Goal: Use online tool/utility: Utilize a website feature to perform a specific function

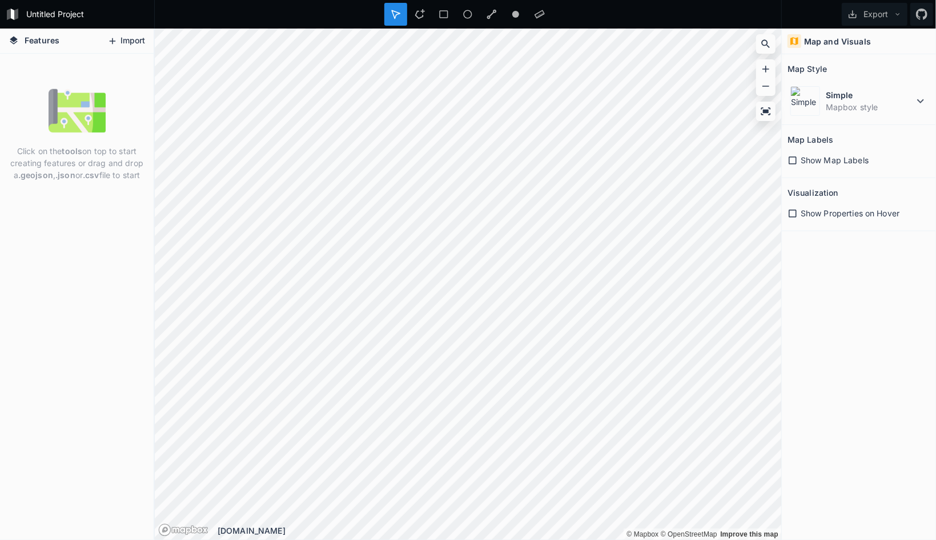
click at [121, 35] on button "Import" at bounding box center [126, 41] width 49 height 18
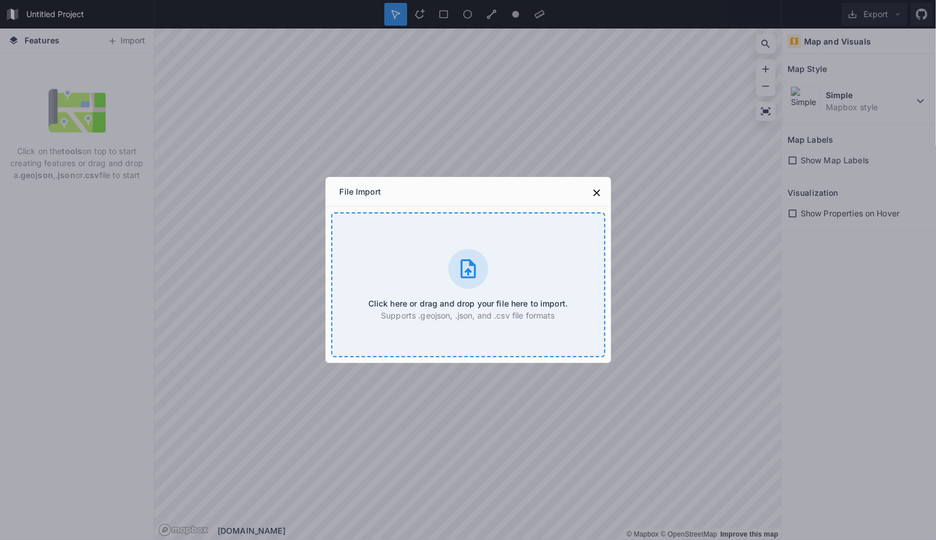
click at [482, 279] on div at bounding box center [468, 269] width 40 height 40
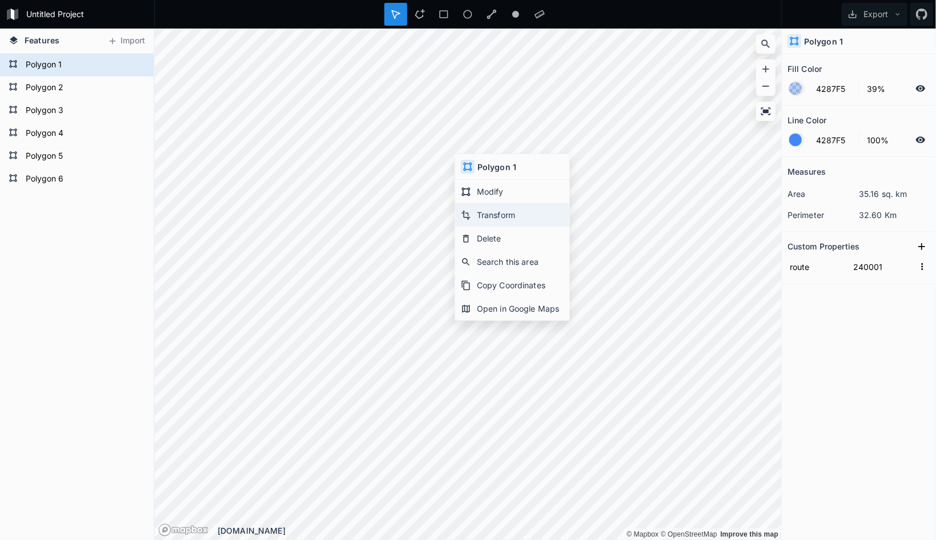
click at [515, 227] on div "Transform" at bounding box center [512, 238] width 114 height 23
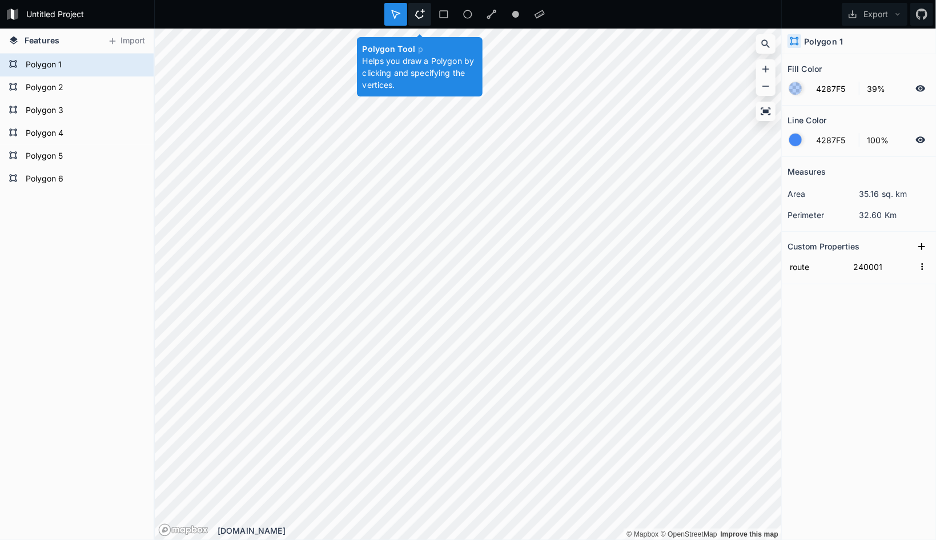
click at [421, 11] on icon at bounding box center [420, 14] width 10 height 10
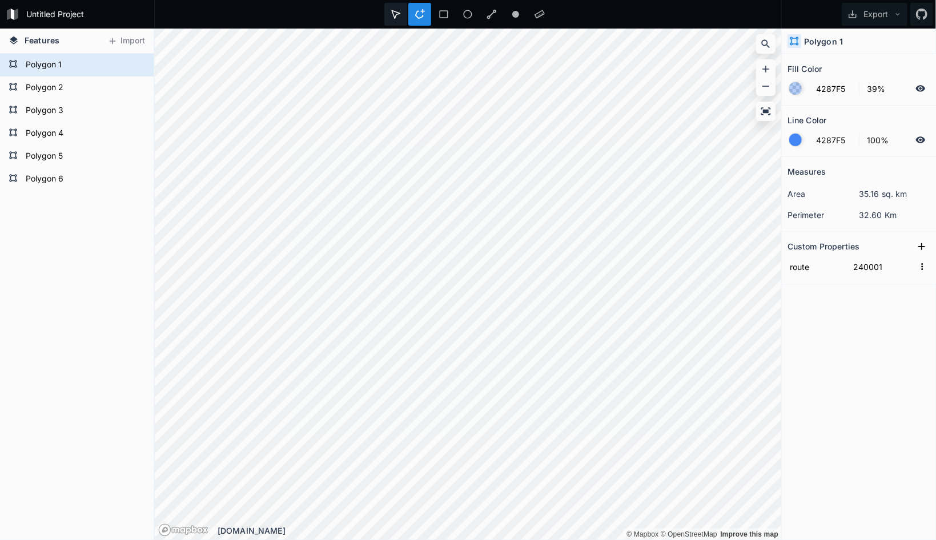
click at [399, 13] on icon at bounding box center [396, 14] width 10 height 10
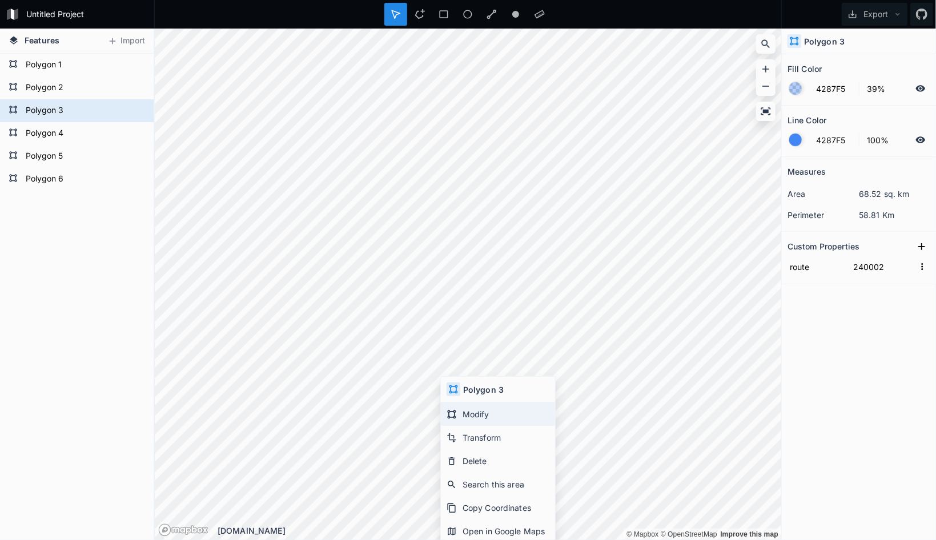
click at [483, 426] on div "Modify" at bounding box center [498, 437] width 114 height 23
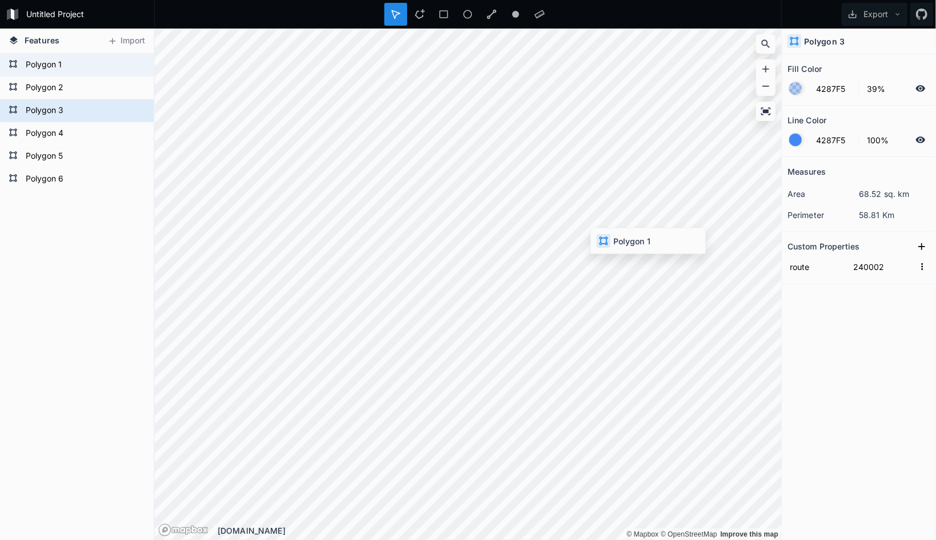
type input "240001"
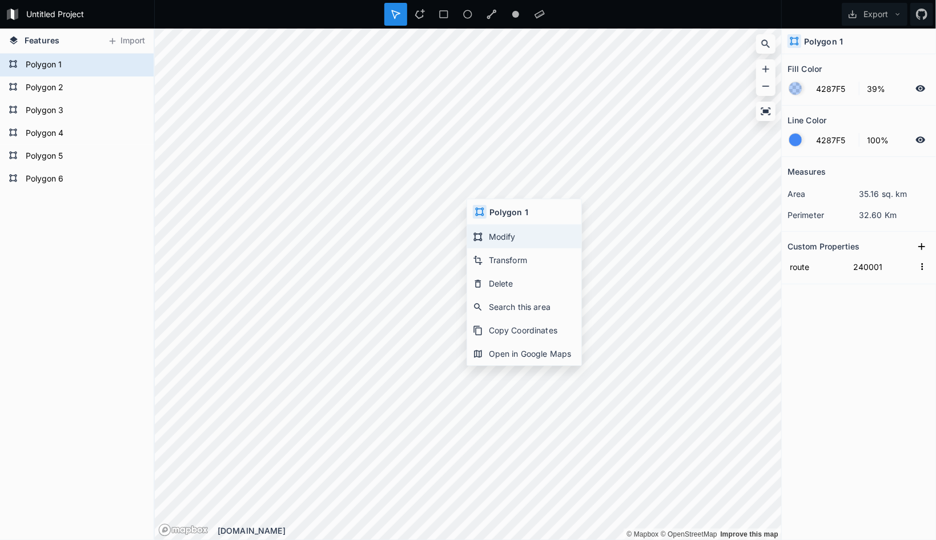
click at [527, 248] on div "Modify" at bounding box center [524, 259] width 114 height 23
click at [797, 369] on div "Features Import Polygon 6 Polygon 5 Polygon 4 Polygon 3 Polygon 2 Polygon 1 © M…" at bounding box center [468, 285] width 936 height 512
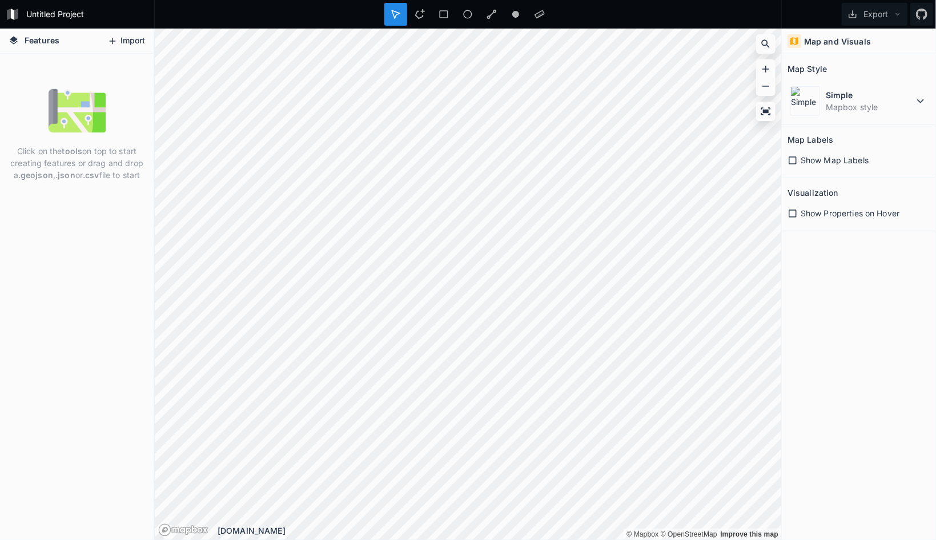
click at [130, 35] on button "Import" at bounding box center [126, 41] width 49 height 18
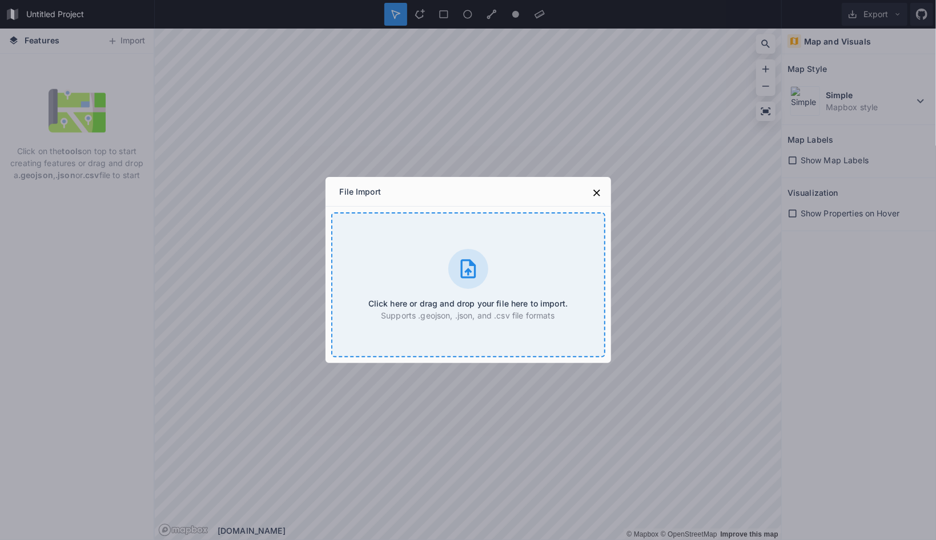
click at [475, 266] on icon at bounding box center [467, 268] width 15 height 19
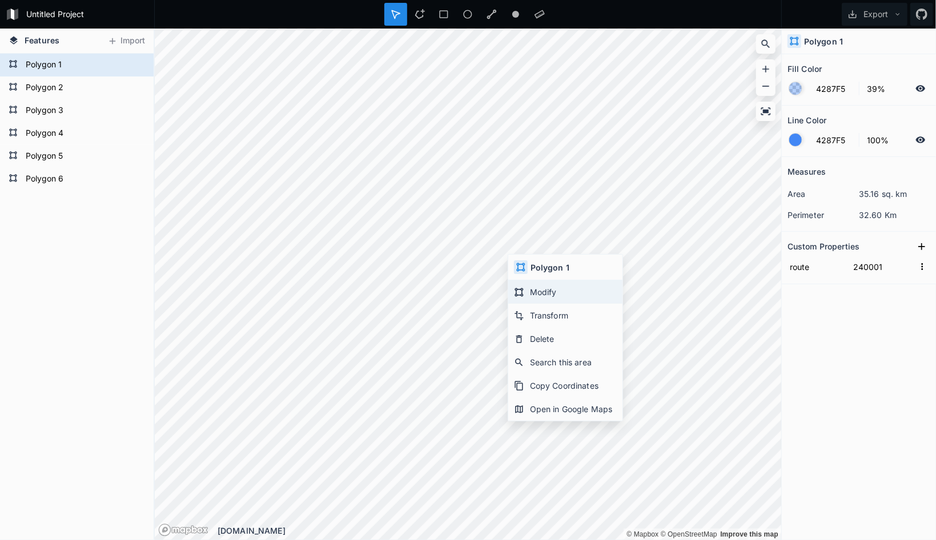
click at [569, 304] on div "Modify" at bounding box center [565, 315] width 114 height 23
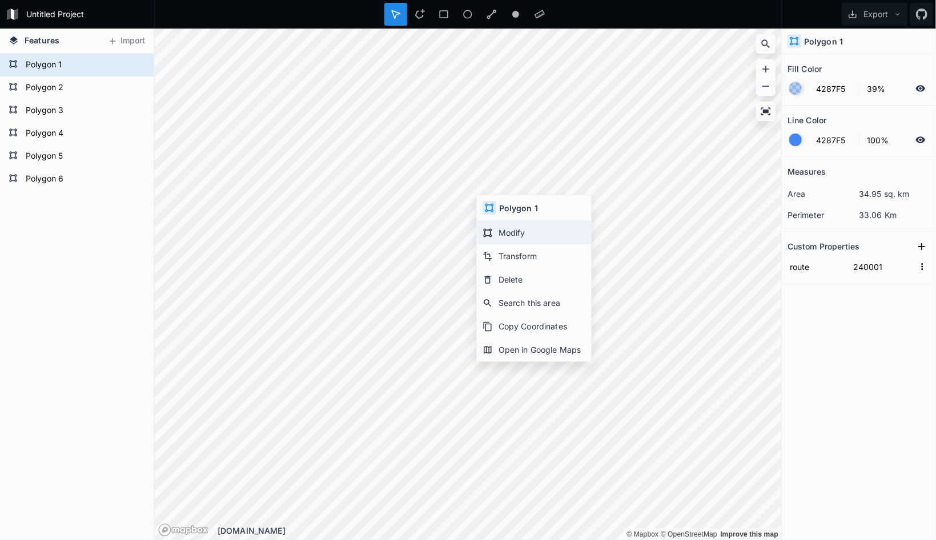
click at [516, 244] on div "Modify" at bounding box center [534, 255] width 114 height 23
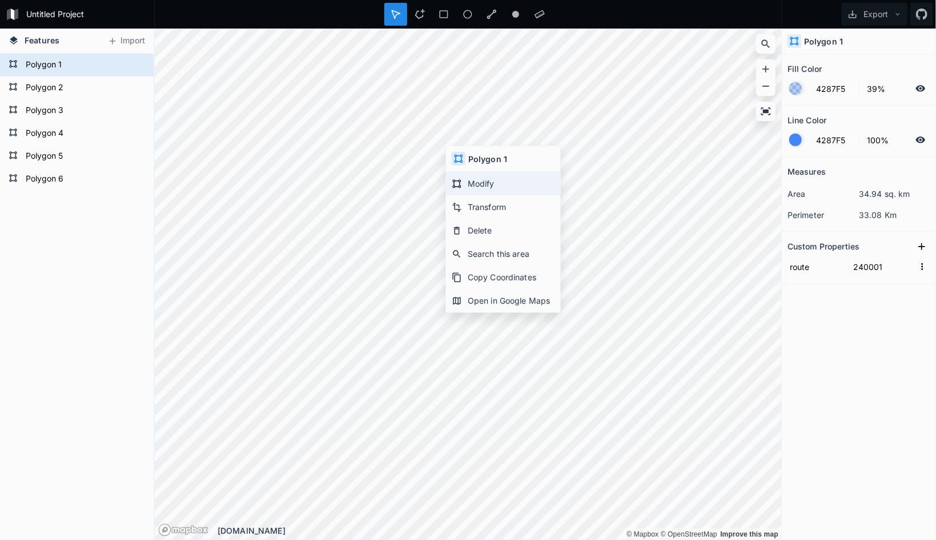
click at [484, 195] on div "Modify" at bounding box center [503, 206] width 114 height 23
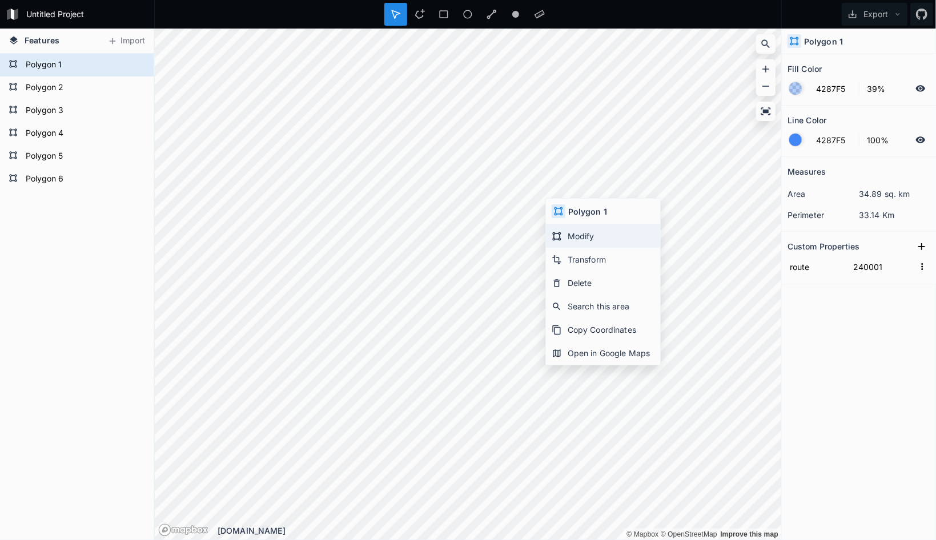
click at [584, 248] on div "Modify" at bounding box center [603, 259] width 114 height 23
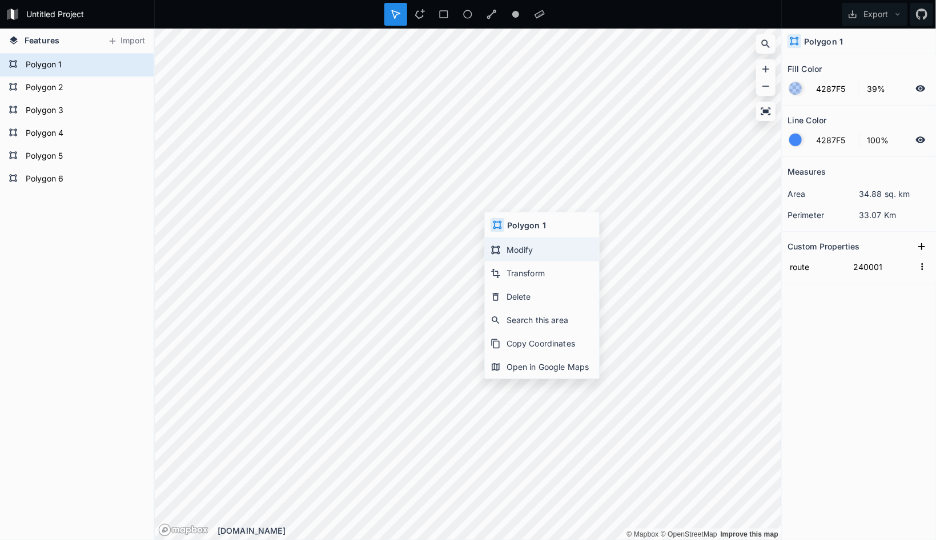
click at [527, 262] on div "Modify" at bounding box center [542, 273] width 114 height 23
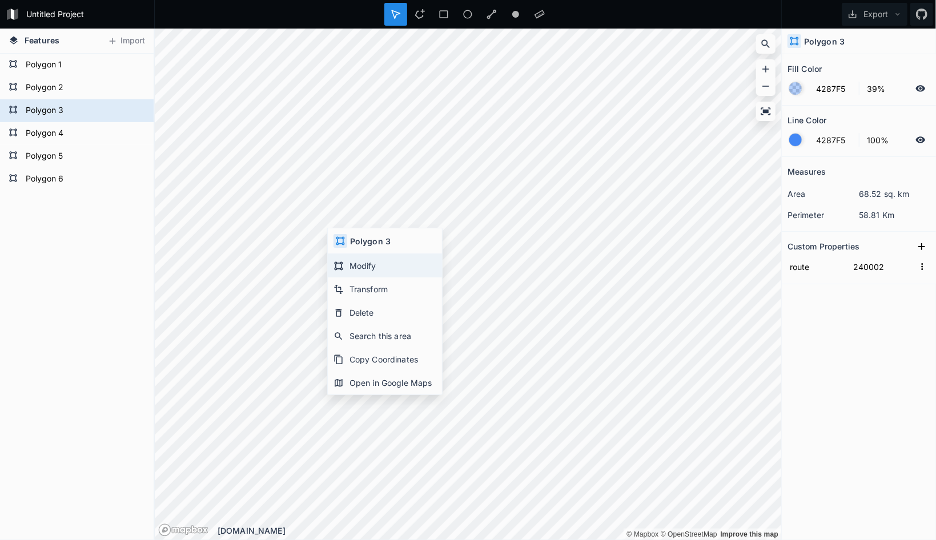
click at [373, 278] on div "Modify" at bounding box center [385, 289] width 114 height 23
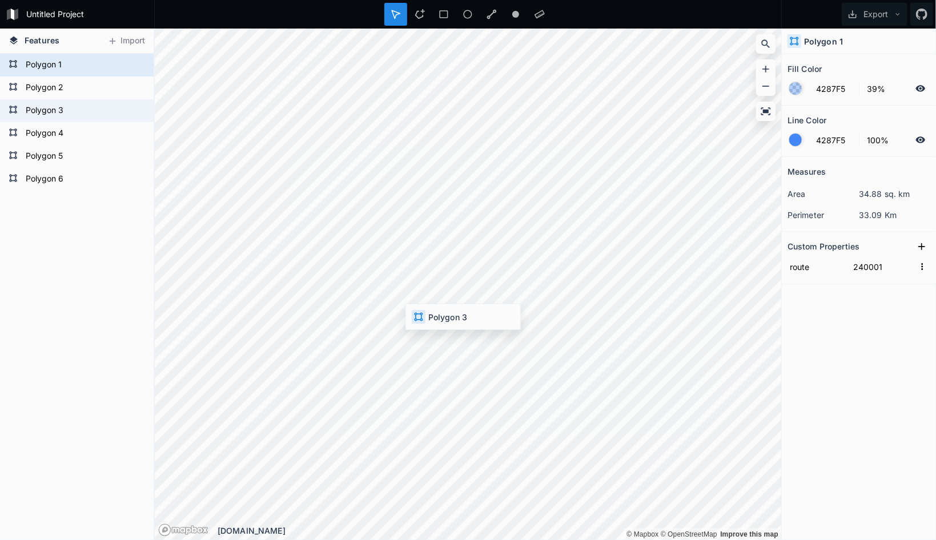
type input "240002"
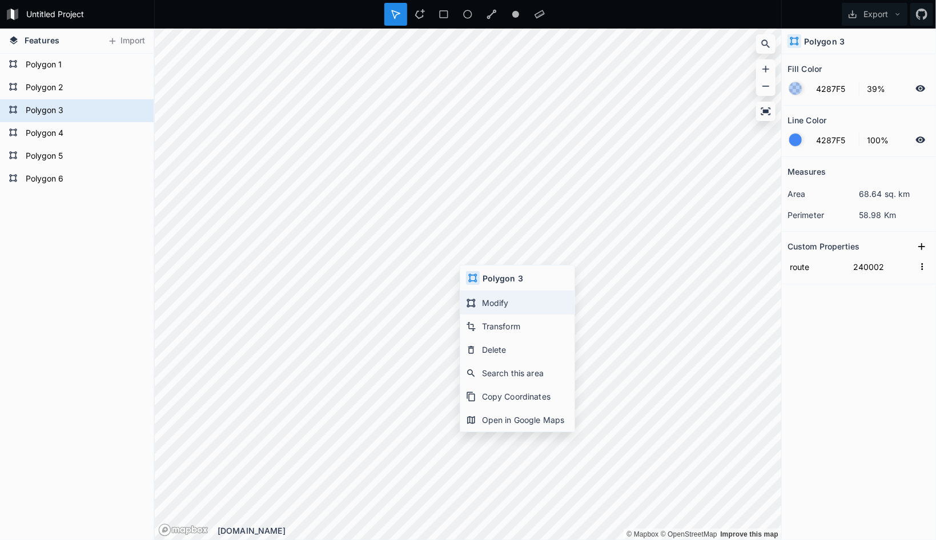
click at [497, 315] on div "Modify" at bounding box center [517, 326] width 114 height 23
click at [489, 317] on div "Modify" at bounding box center [497, 328] width 114 height 23
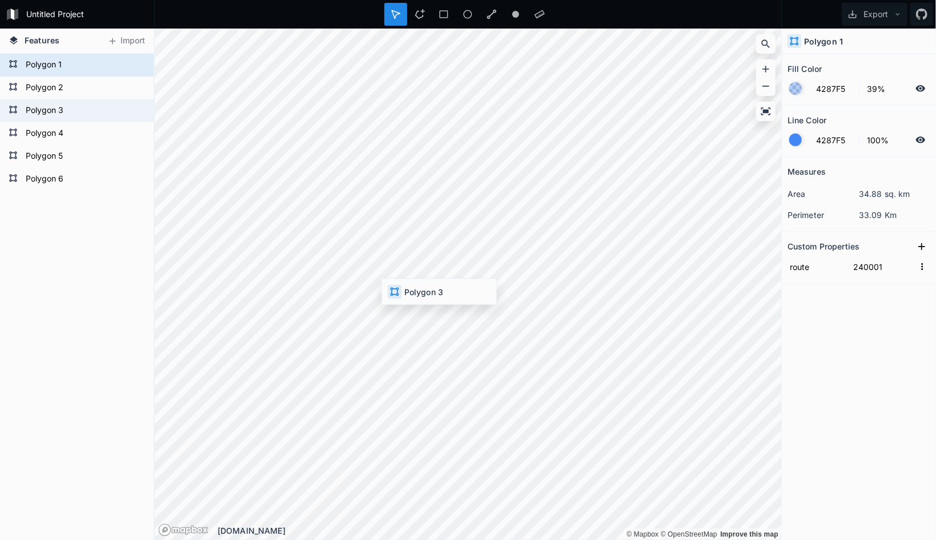
type input "240002"
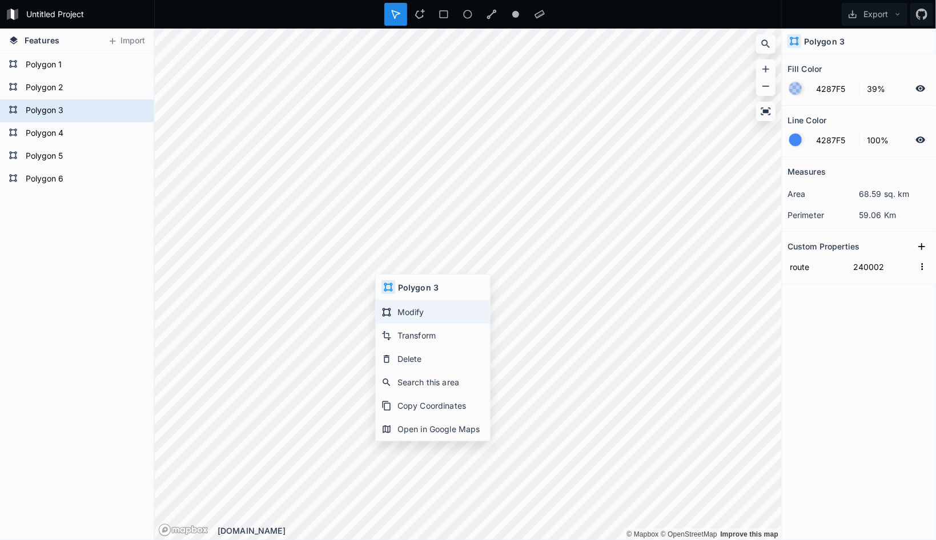
click at [403, 324] on div "Modify" at bounding box center [433, 335] width 114 height 23
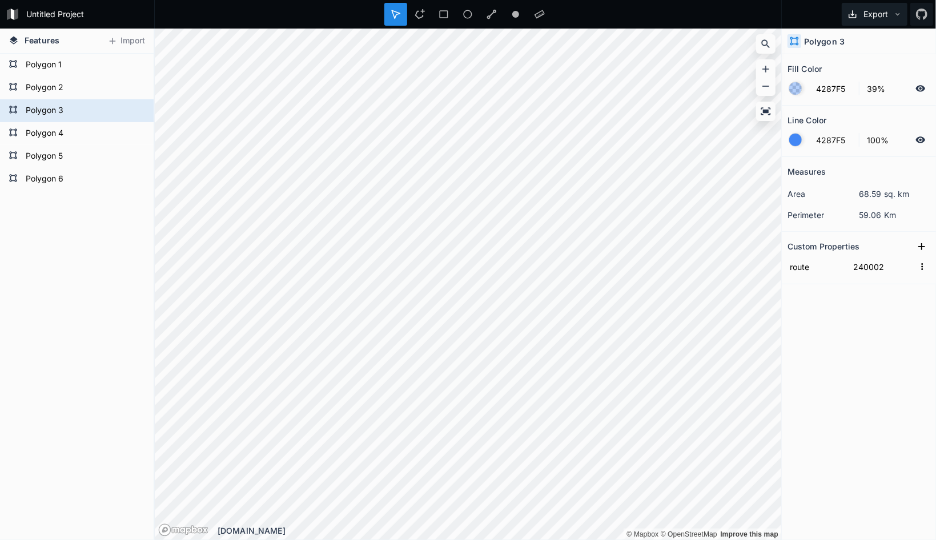
click at [887, 7] on button "Export" at bounding box center [875, 14] width 66 height 23
click at [881, 77] on div "Export as .geojson" at bounding box center [872, 88] width 114 height 23
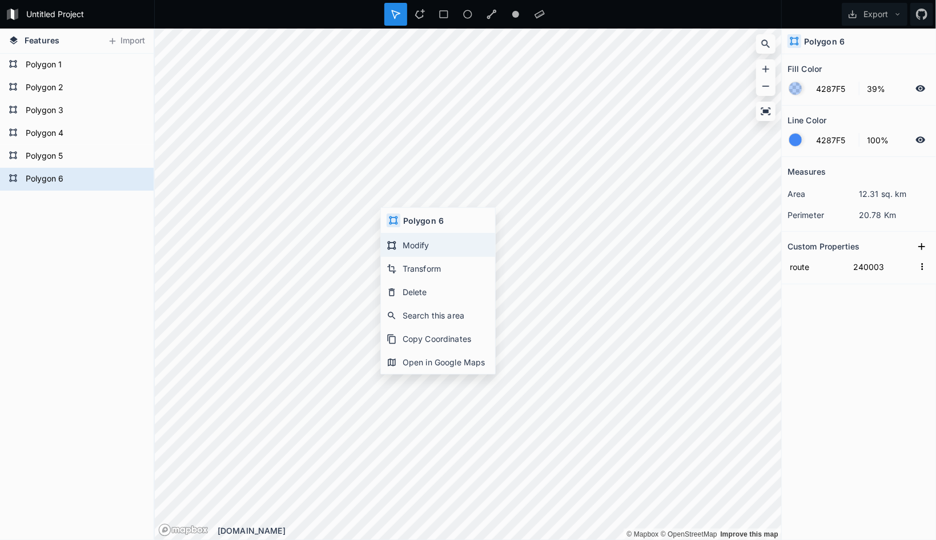
click at [424, 257] on div "Modify" at bounding box center [438, 268] width 114 height 23
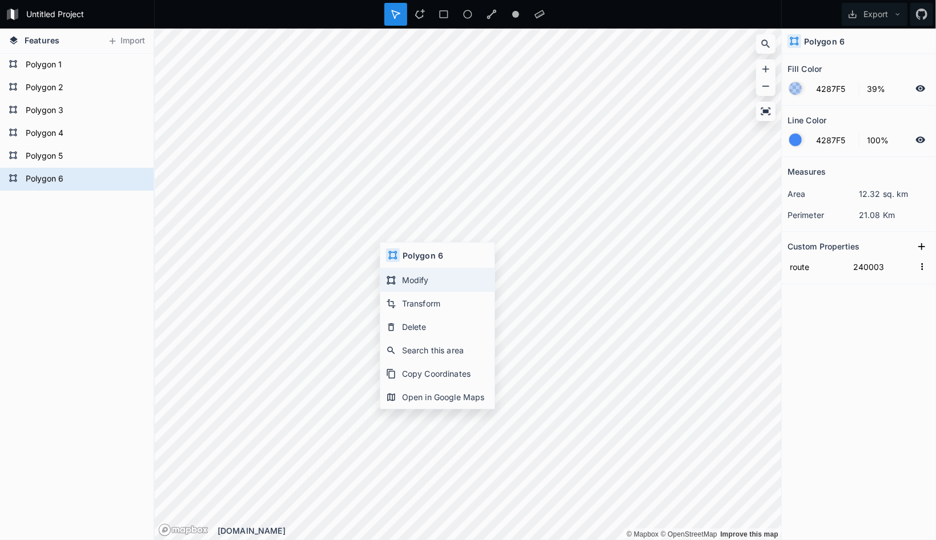
click at [420, 292] on div "Modify" at bounding box center [437, 303] width 114 height 23
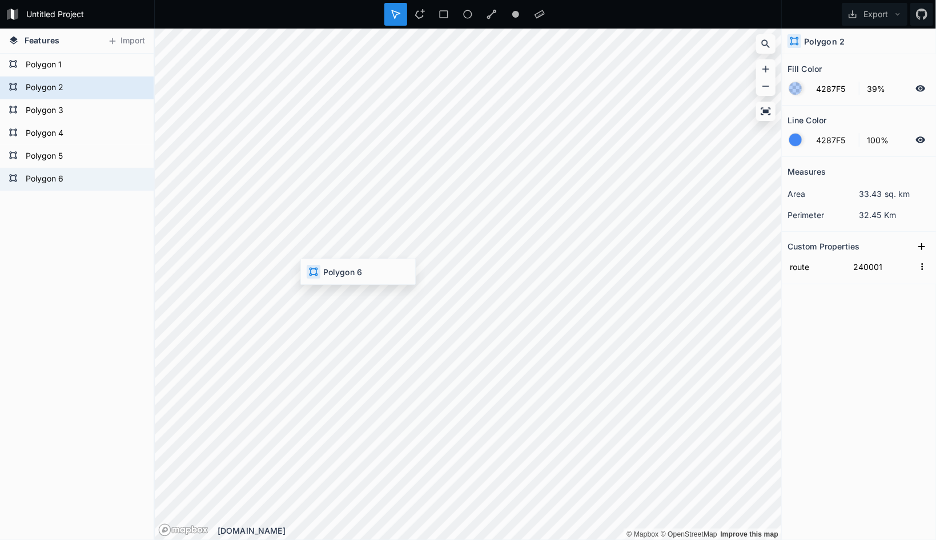
type input "240003"
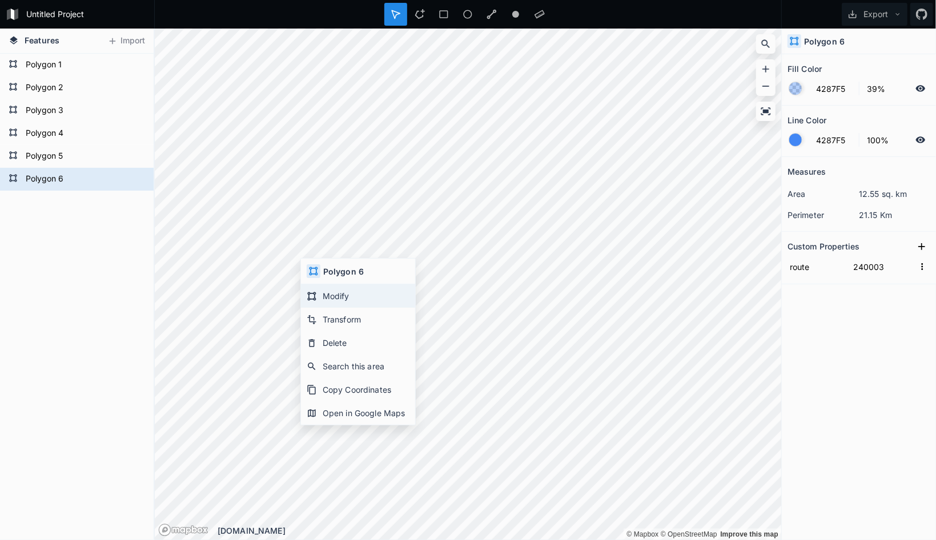
click at [339, 308] on div "Modify" at bounding box center [358, 319] width 114 height 23
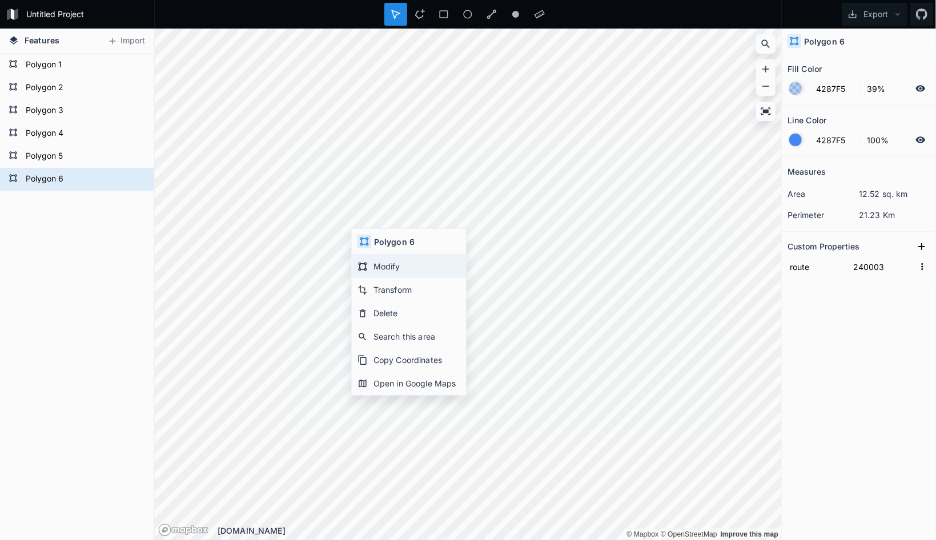
click at [409, 278] on div "Modify" at bounding box center [409, 289] width 114 height 23
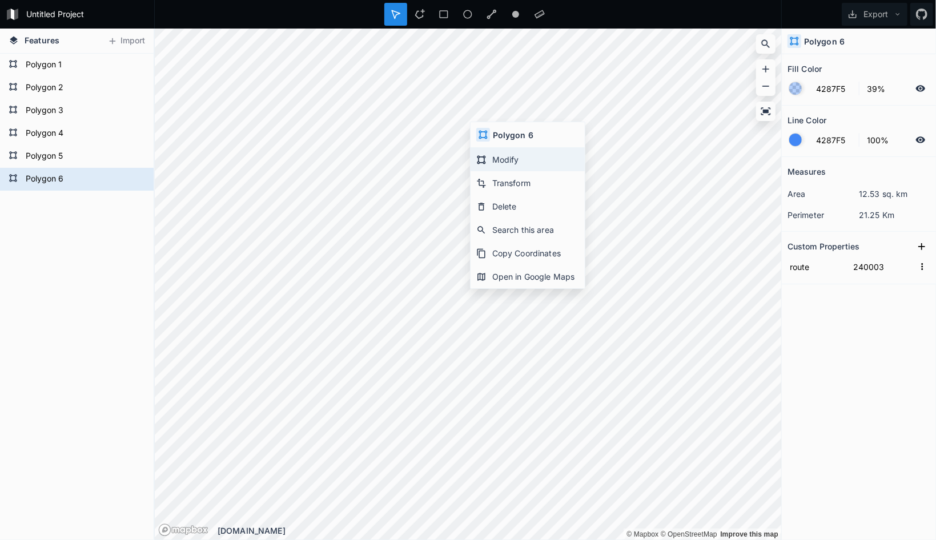
click at [507, 171] on div "Modify" at bounding box center [528, 182] width 114 height 23
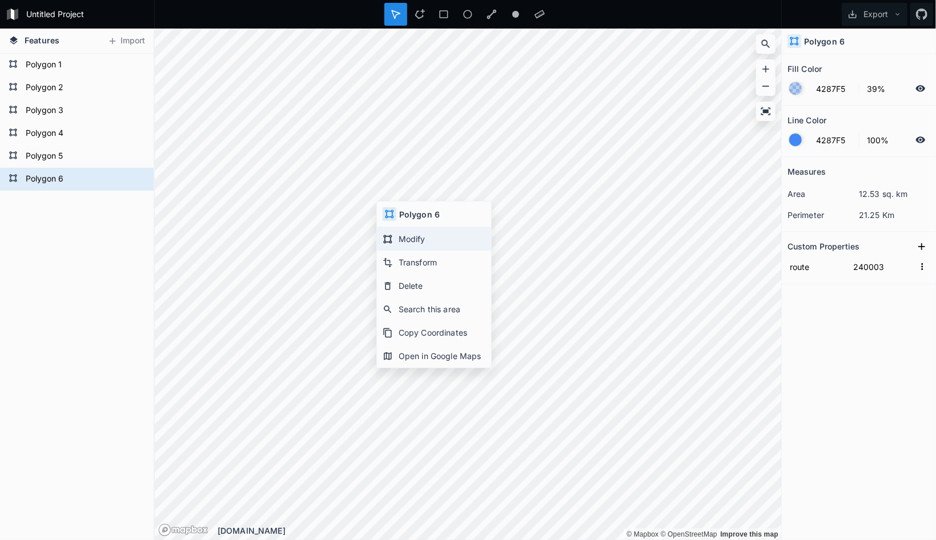
click at [431, 251] on div "Modify" at bounding box center [434, 262] width 114 height 23
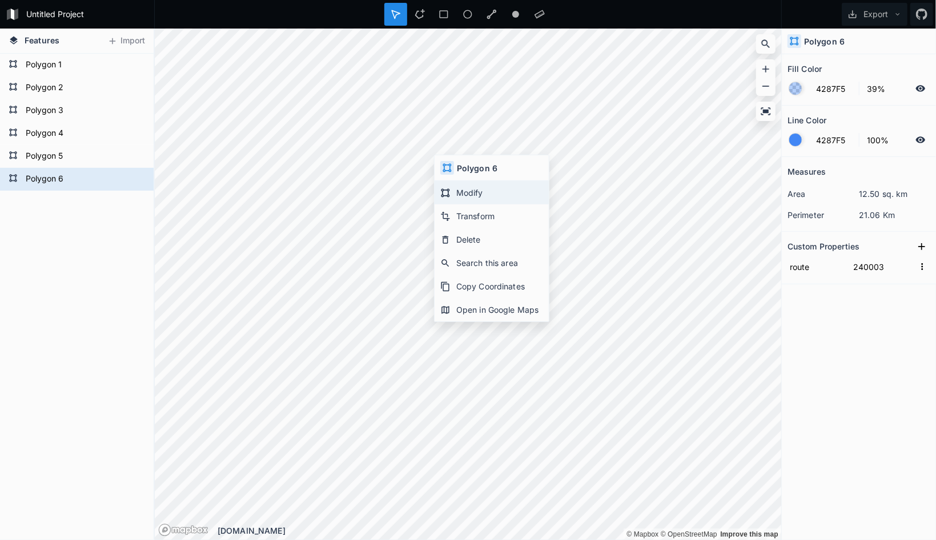
click at [468, 204] on div "Modify" at bounding box center [492, 215] width 114 height 23
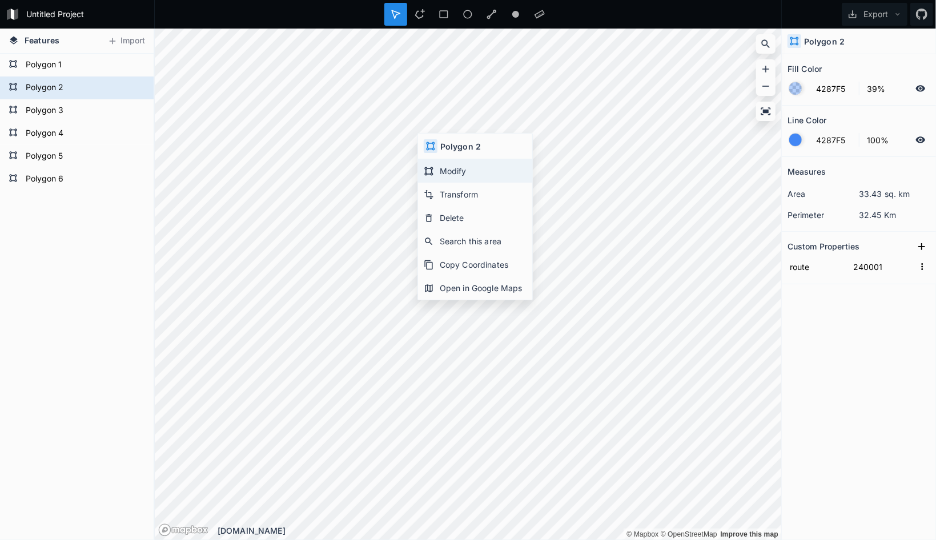
click at [456, 183] on div "Modify" at bounding box center [475, 194] width 114 height 23
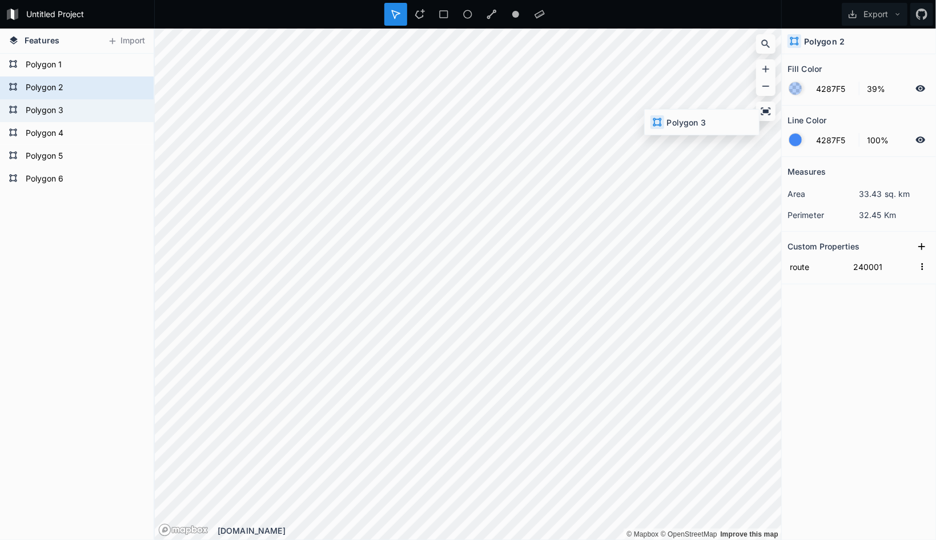
type input "240002"
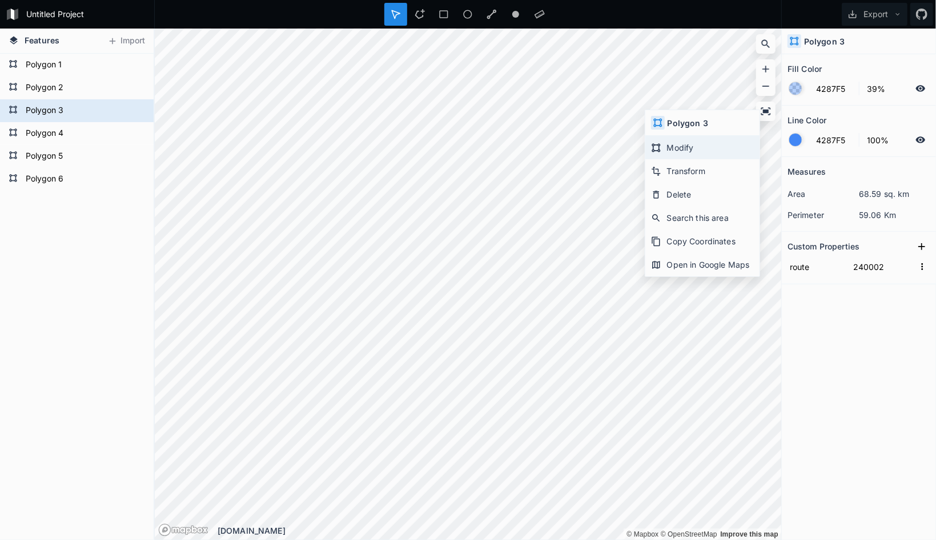
click at [691, 159] on div "Modify" at bounding box center [702, 170] width 114 height 23
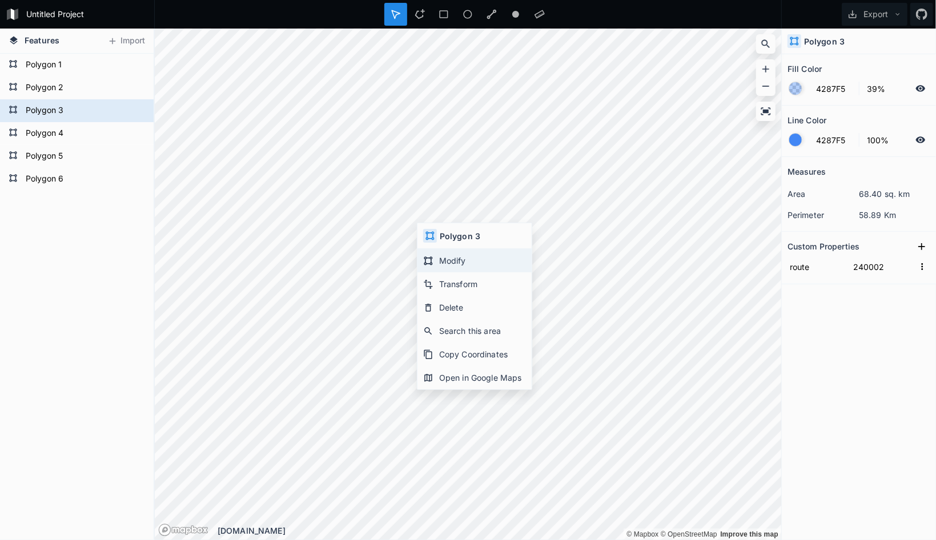
click at [452, 272] on div "Modify" at bounding box center [474, 283] width 114 height 23
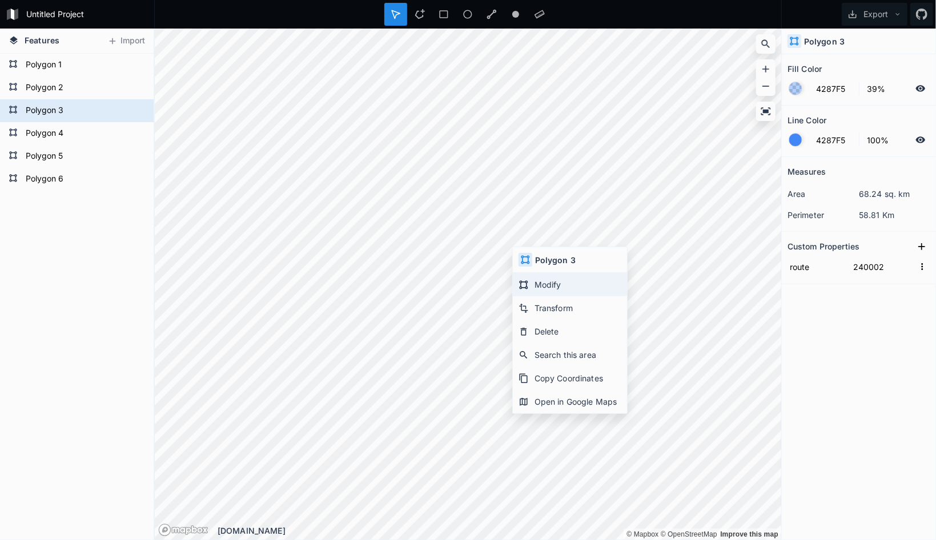
click at [570, 296] on div "Modify" at bounding box center [570, 307] width 114 height 23
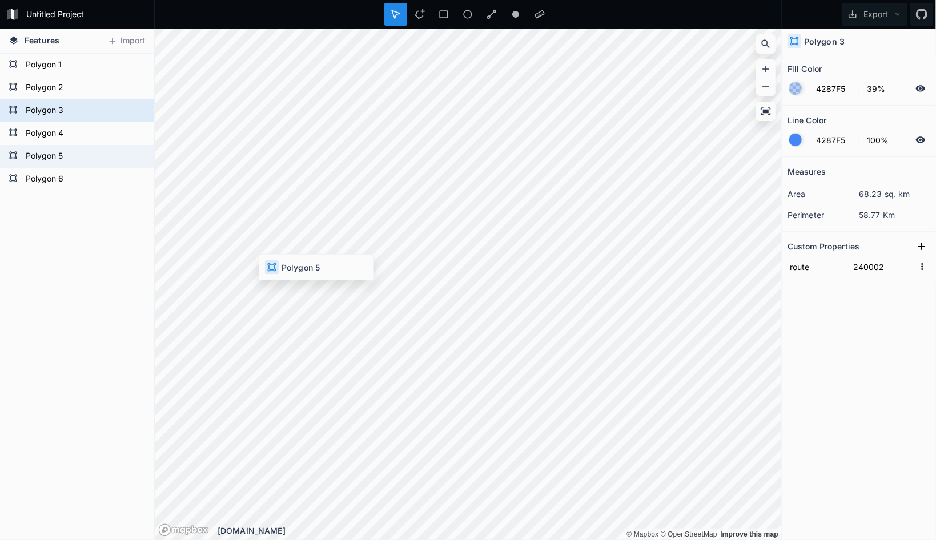
type input "240003"
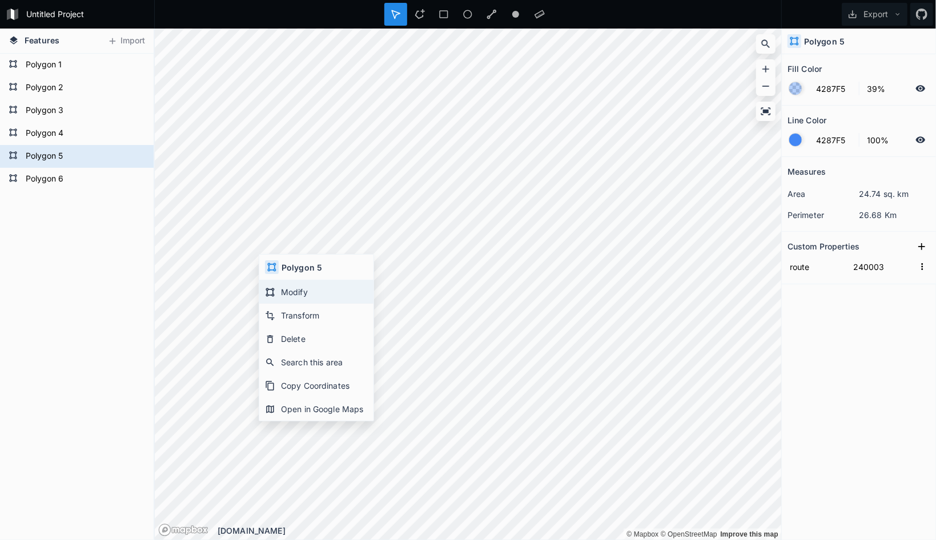
click at [298, 304] on div "Modify" at bounding box center [316, 315] width 114 height 23
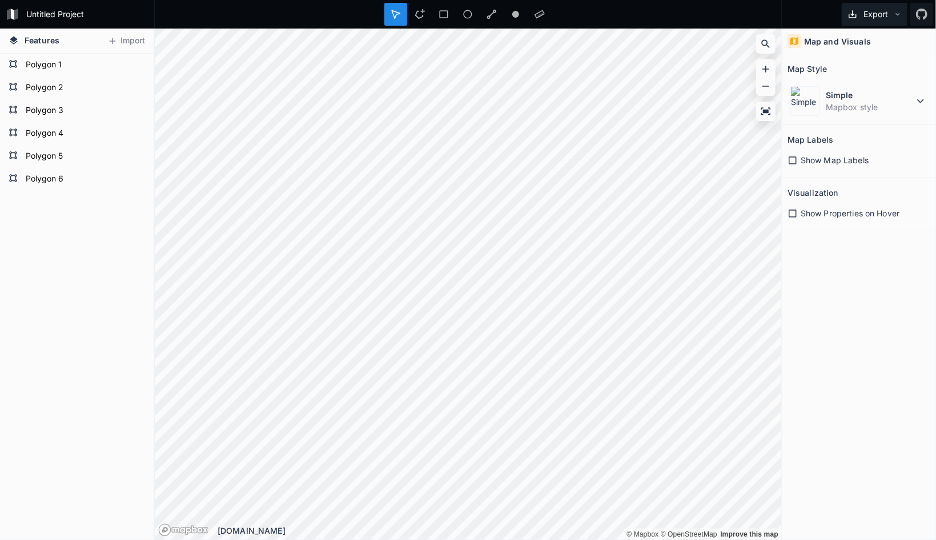
click at [882, 5] on button "Export" at bounding box center [875, 14] width 66 height 23
click at [877, 54] on div "Export Image" at bounding box center [872, 65] width 114 height 23
click at [877, 40] on div "Map and Visuals" at bounding box center [859, 42] width 154 height 26
click at [886, 14] on button "Export" at bounding box center [875, 14] width 66 height 23
click at [881, 269] on div "Map and Visuals Map Style Simple Mapbox style Map Labels Show Map Labels Visual…" at bounding box center [859, 285] width 154 height 512
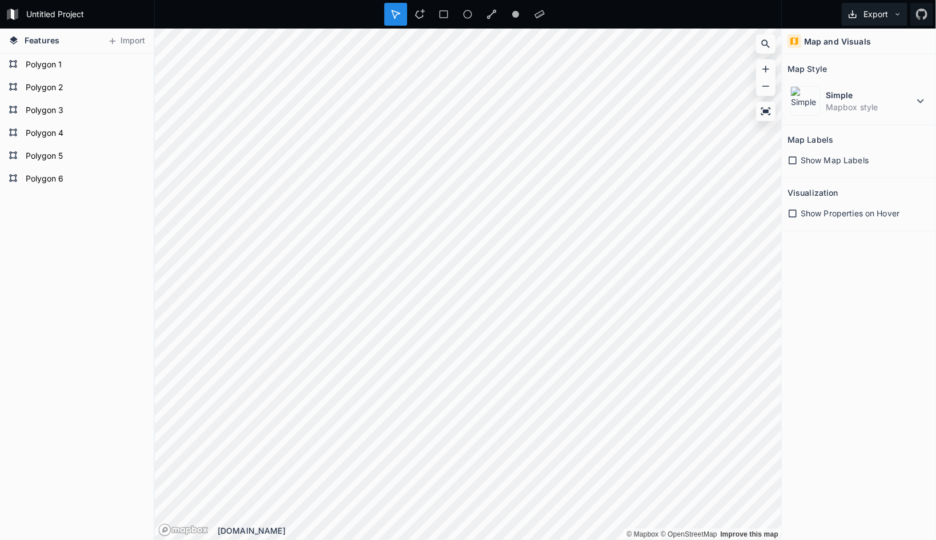
click at [889, 18] on button "Export" at bounding box center [875, 14] width 66 height 23
click at [886, 77] on div "Export as .geojson" at bounding box center [872, 88] width 114 height 23
click at [865, 318] on div "Map and Visuals Map Style Simple Mapbox style Map Labels Show Map Labels Visual…" at bounding box center [859, 285] width 154 height 512
click at [552, 259] on div "Modify" at bounding box center [561, 270] width 114 height 23
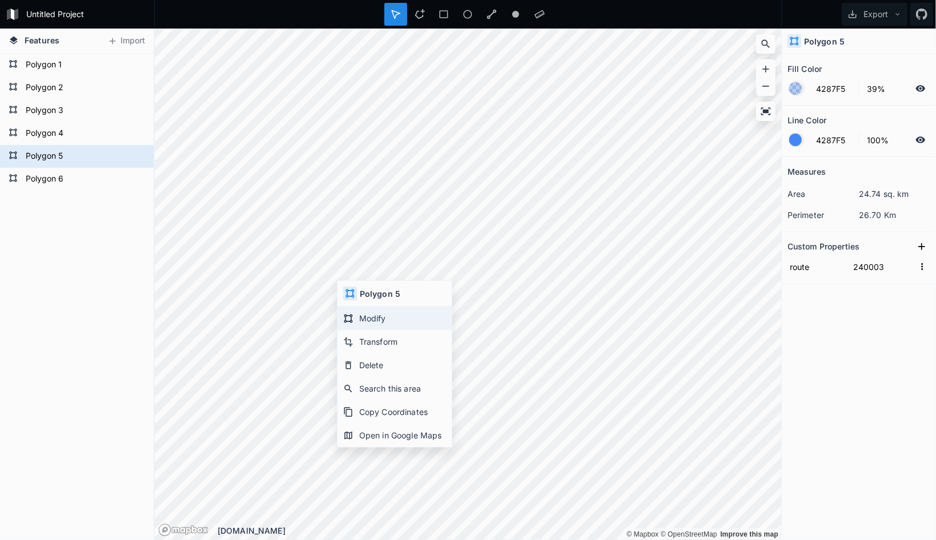
click at [387, 330] on div "Modify" at bounding box center [394, 341] width 114 height 23
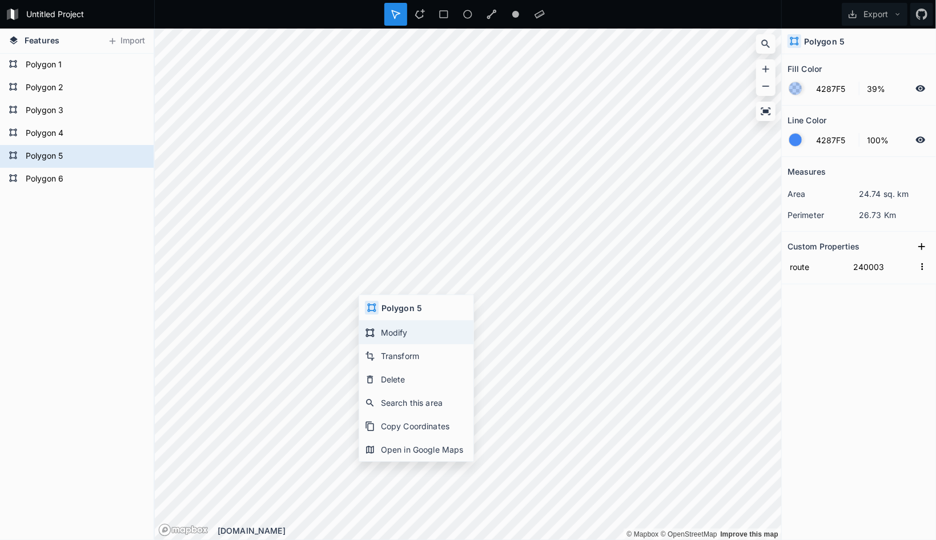
click at [412, 344] on div "Modify" at bounding box center [416, 355] width 114 height 23
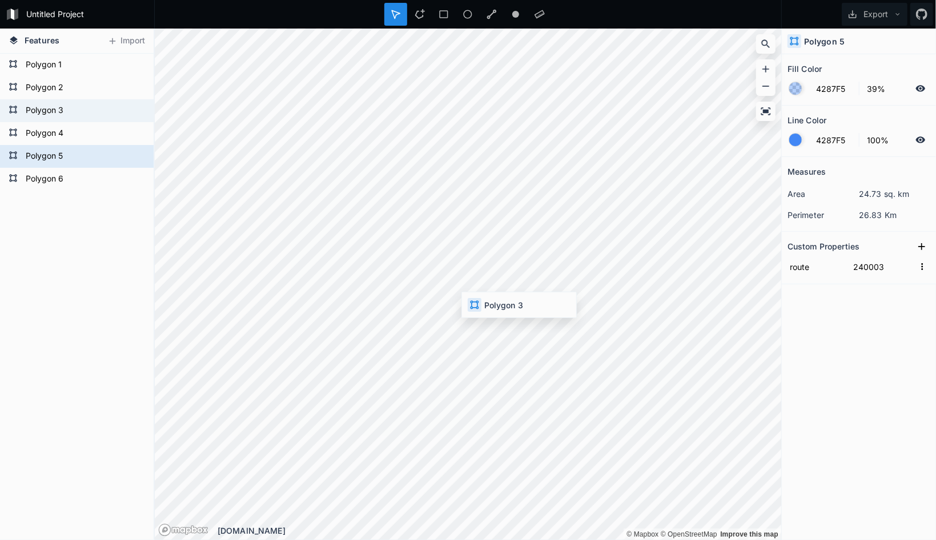
type input "240002"
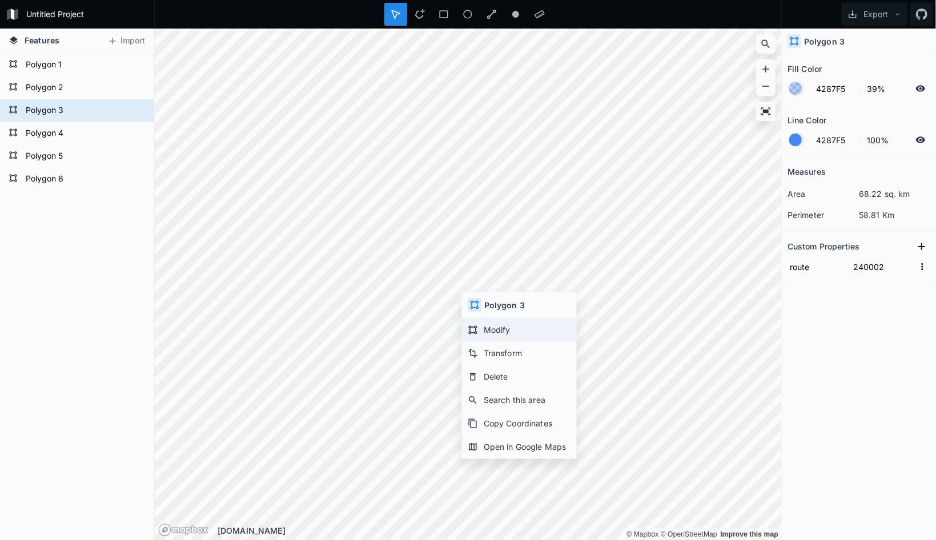
click at [507, 341] on div "Modify" at bounding box center [519, 352] width 114 height 23
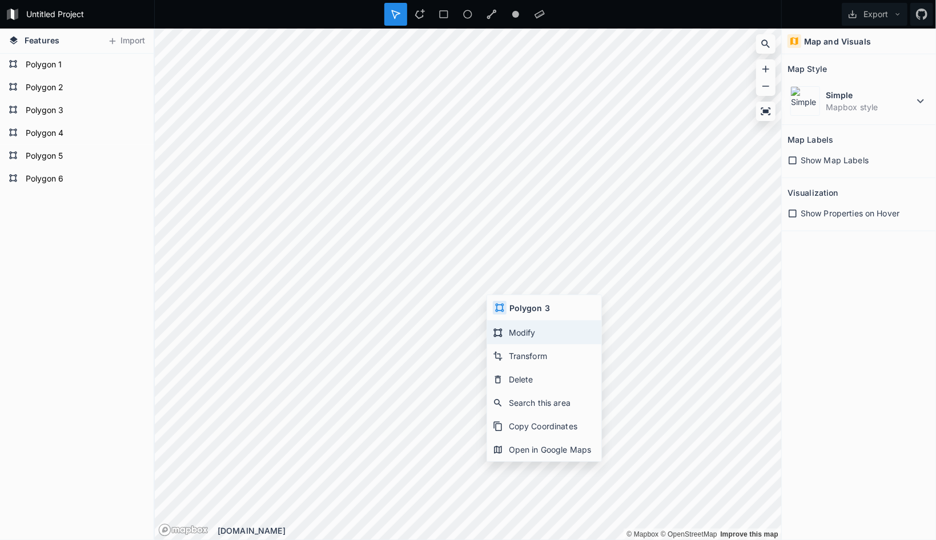
click at [532, 344] on div "Modify" at bounding box center [544, 355] width 114 height 23
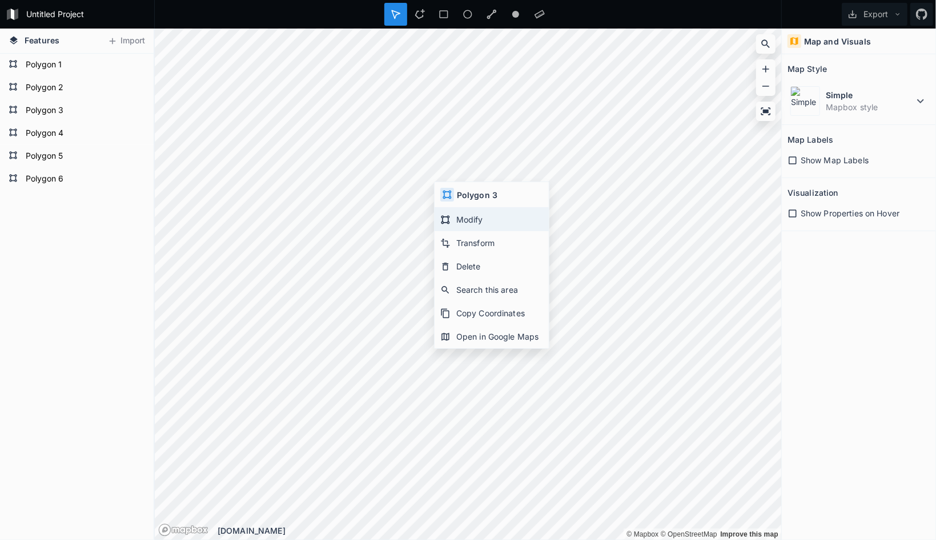
click at [469, 231] on div "Modify" at bounding box center [492, 242] width 114 height 23
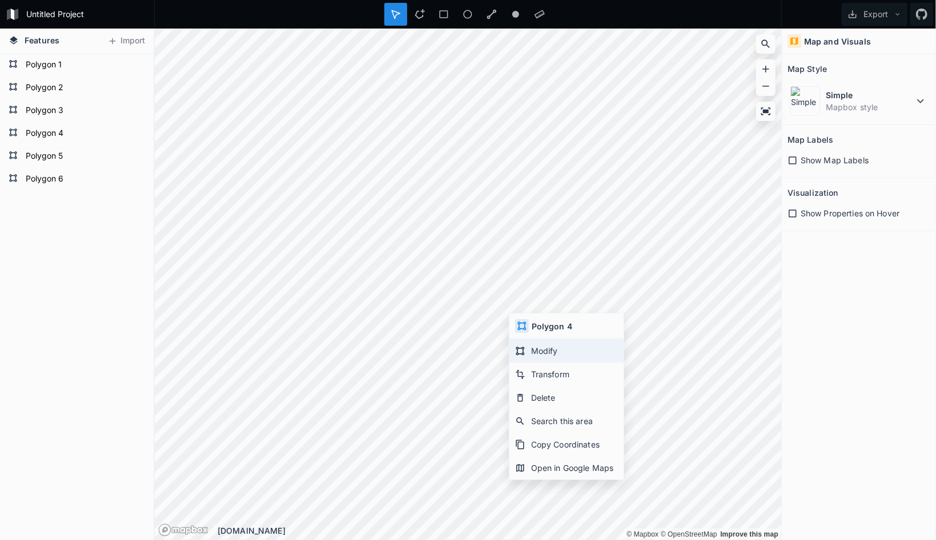
click at [560, 363] on div "Modify" at bounding box center [566, 374] width 114 height 23
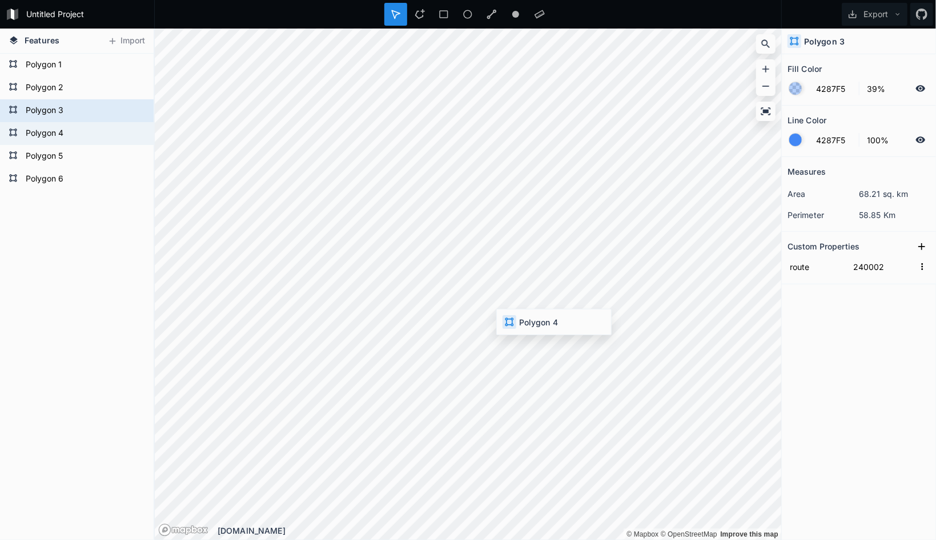
type input "240003"
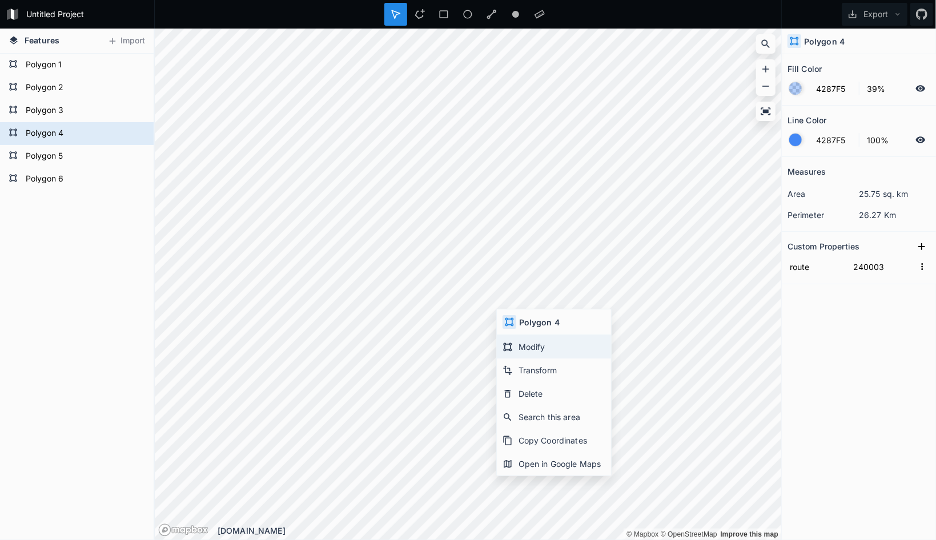
click at [537, 359] on div "Modify" at bounding box center [554, 370] width 114 height 23
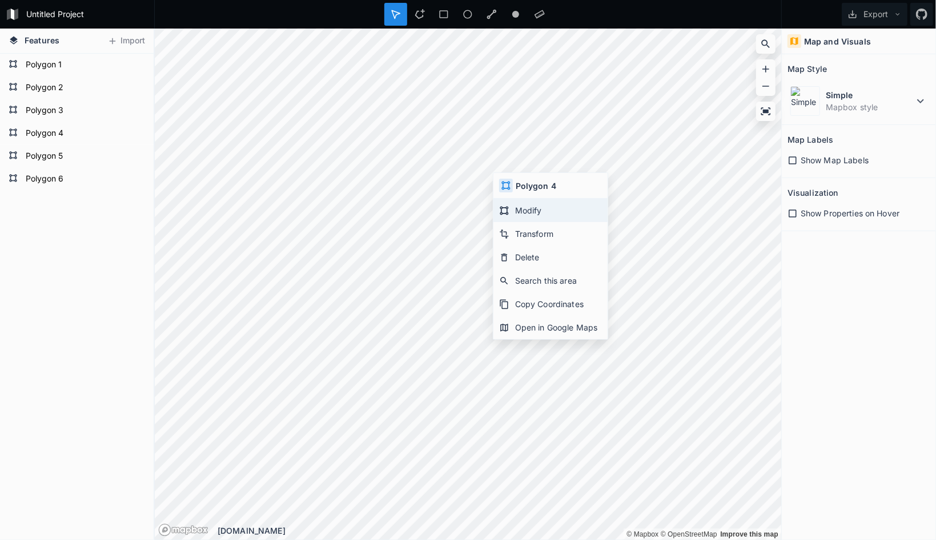
click at [549, 222] on div "Modify" at bounding box center [550, 233] width 114 height 23
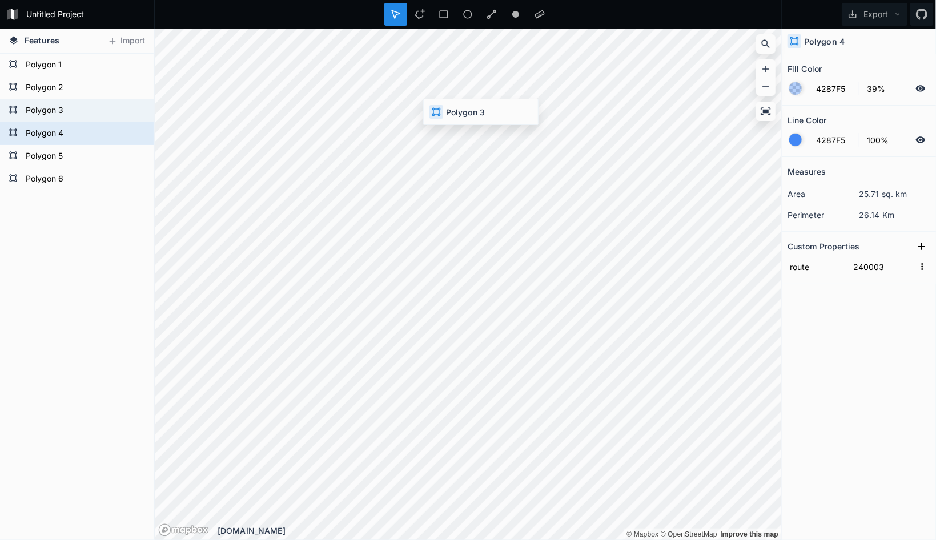
type input "240002"
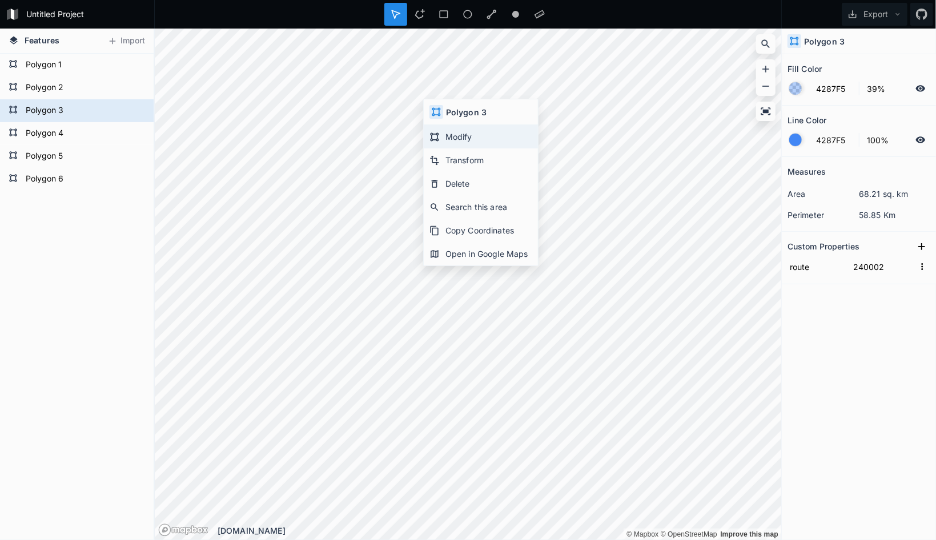
click at [451, 148] on div "Modify" at bounding box center [481, 159] width 114 height 23
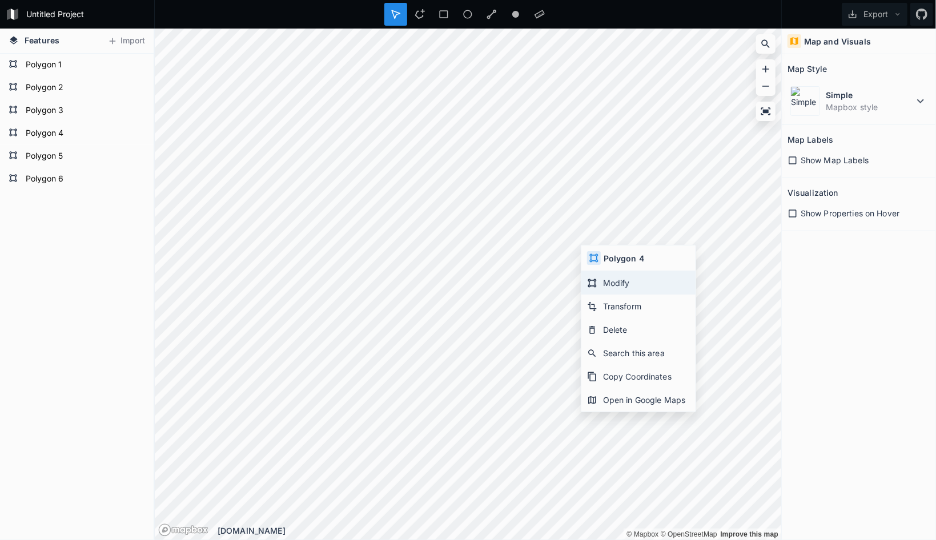
click at [606, 295] on div "Modify" at bounding box center [638, 306] width 114 height 23
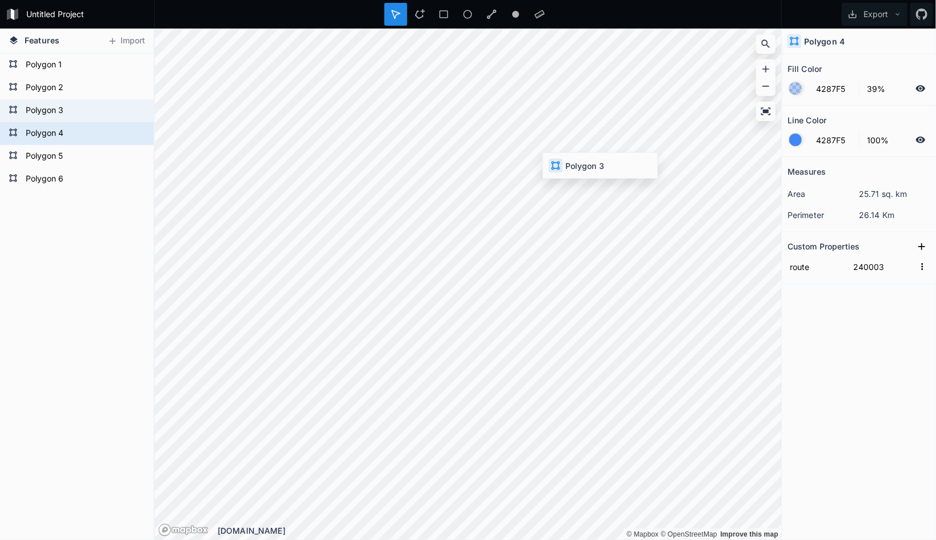
type input "240002"
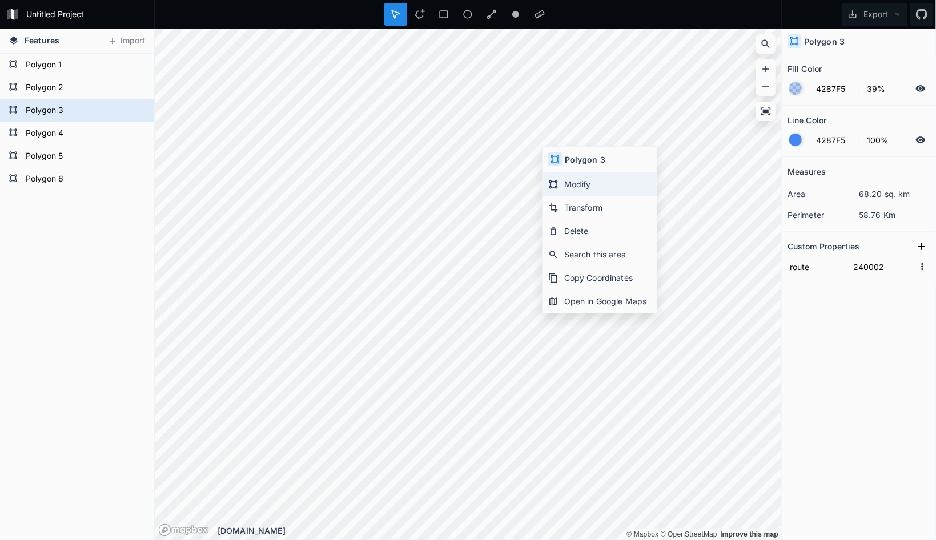
click at [589, 196] on div "Modify" at bounding box center [599, 207] width 114 height 23
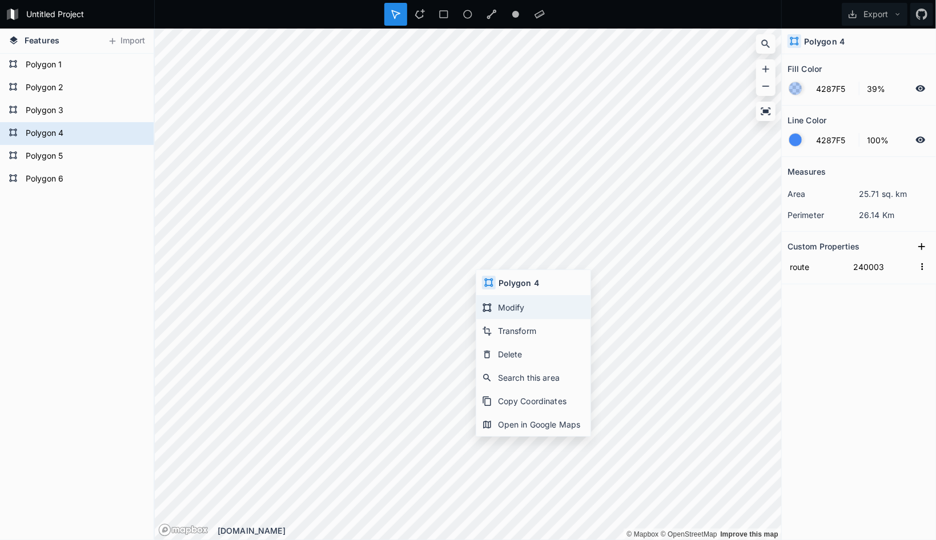
click at [524, 319] on div "Modify" at bounding box center [533, 330] width 114 height 23
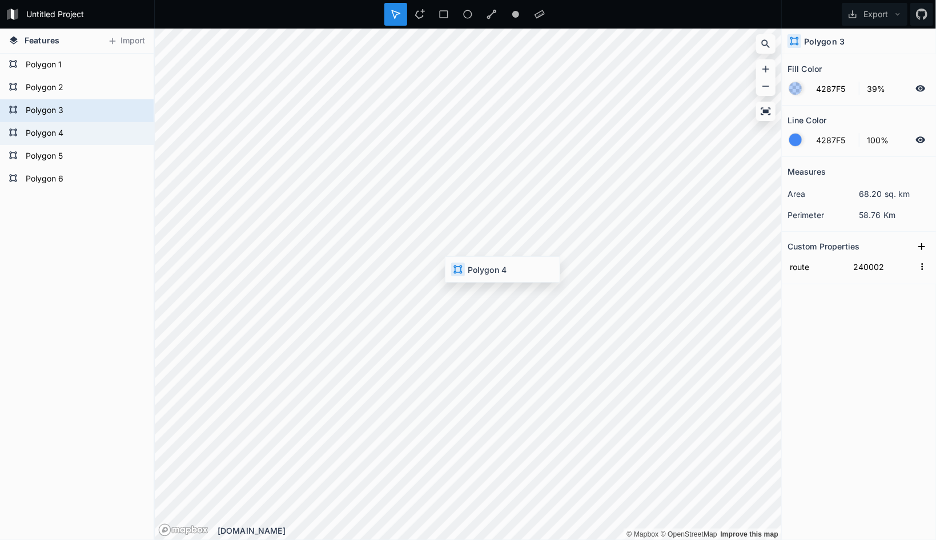
type input "240003"
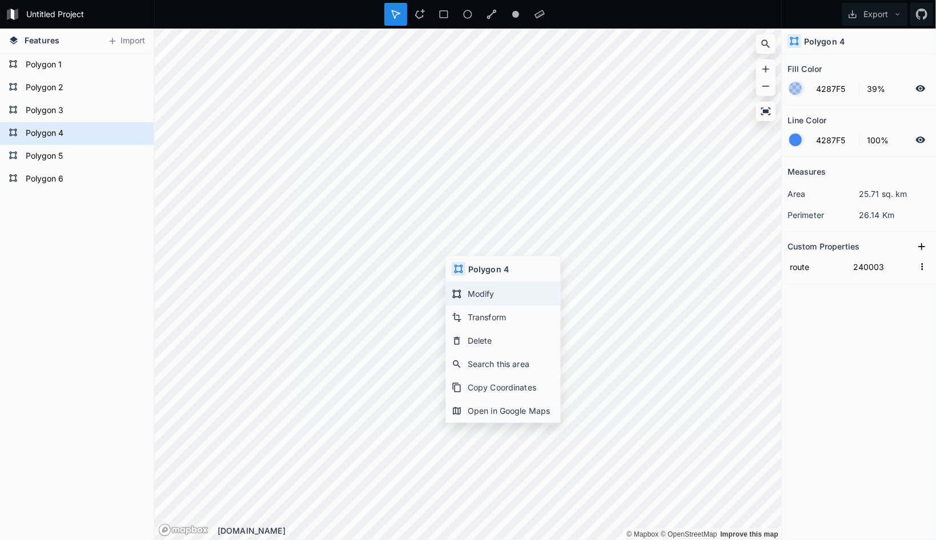
click at [485, 306] on div "Modify" at bounding box center [503, 317] width 114 height 23
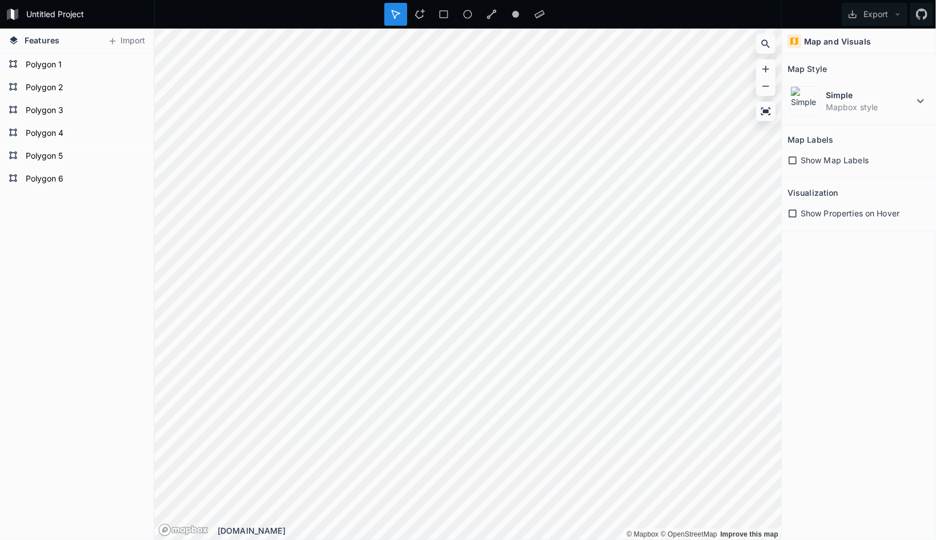
click at [794, 212] on icon at bounding box center [792, 213] width 10 height 10
click at [794, 211] on icon at bounding box center [792, 213] width 10 height 10
click at [477, 323] on div "Modify" at bounding box center [487, 334] width 114 height 23
click at [548, 291] on div "Modify" at bounding box center [560, 302] width 114 height 23
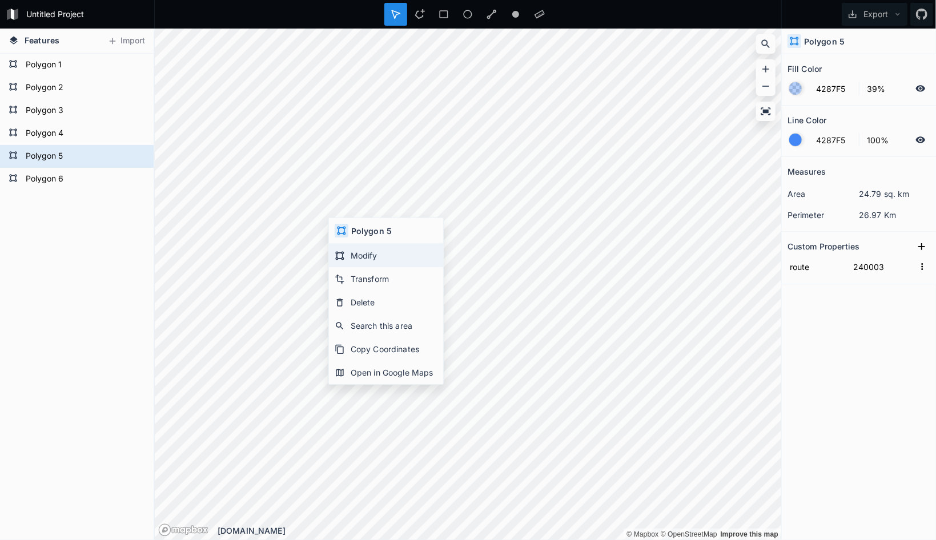
click at [359, 267] on div "Modify" at bounding box center [386, 278] width 114 height 23
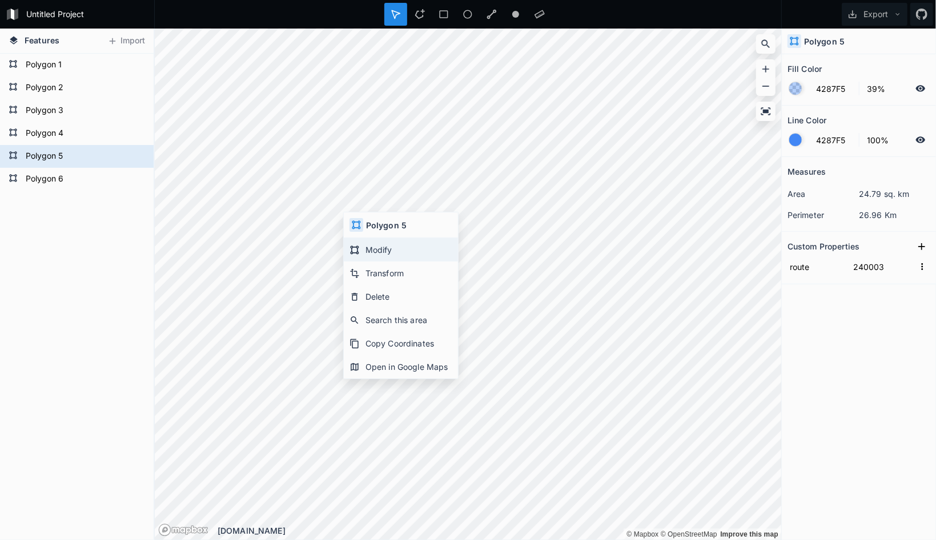
click at [403, 262] on div "Modify" at bounding box center [401, 273] width 114 height 23
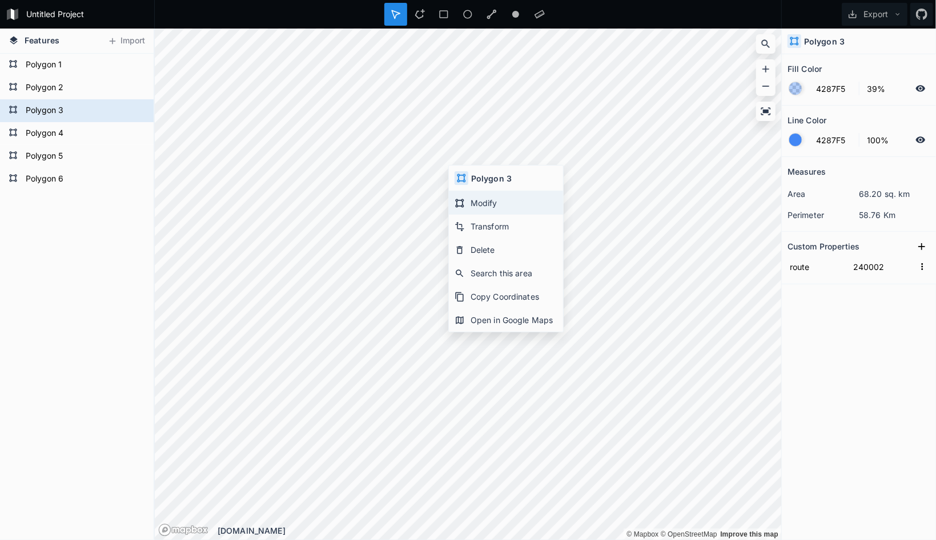
click at [487, 215] on div "Modify" at bounding box center [506, 226] width 114 height 23
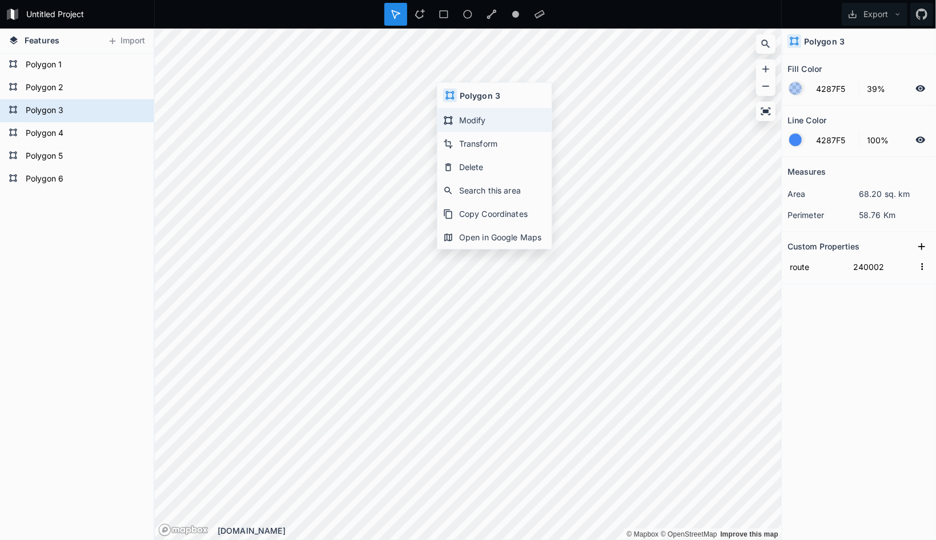
click at [471, 132] on div "Modify" at bounding box center [494, 143] width 114 height 23
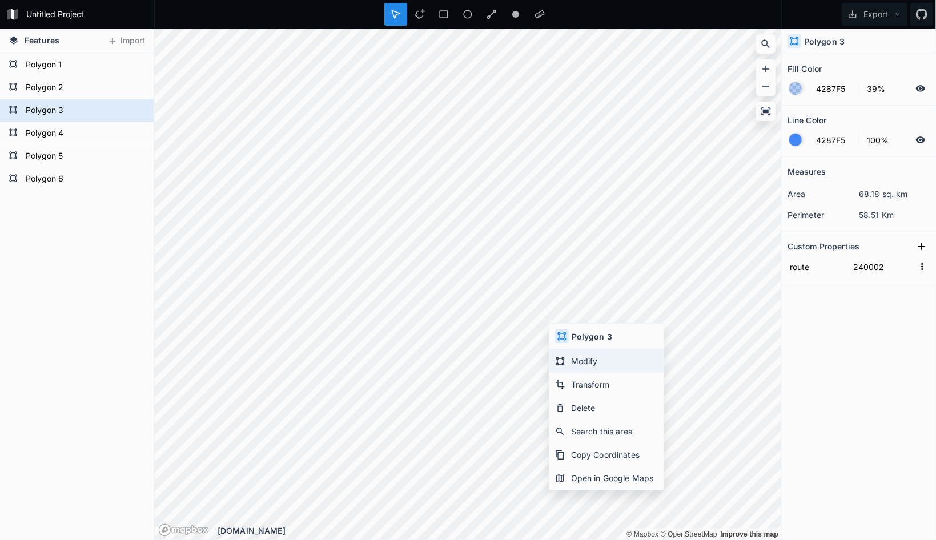
click at [593, 373] on div "Modify" at bounding box center [606, 384] width 114 height 23
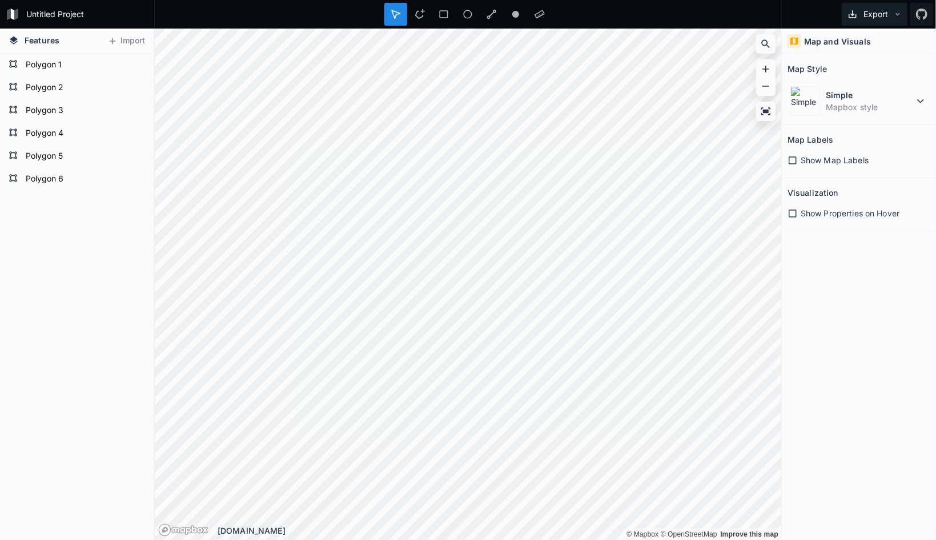
click at [876, 11] on button "Export" at bounding box center [875, 14] width 66 height 23
click at [874, 54] on div "Export Image" at bounding box center [872, 65] width 114 height 23
drag, startPoint x: 852, startPoint y: 290, endPoint x: 854, endPoint y: 240, distance: 49.2
click at [852, 290] on div "Map and Visuals Map Style Simple Mapbox style Map Labels Show Map Labels Visual…" at bounding box center [859, 285] width 154 height 512
click at [874, 4] on button "Export" at bounding box center [875, 14] width 66 height 23
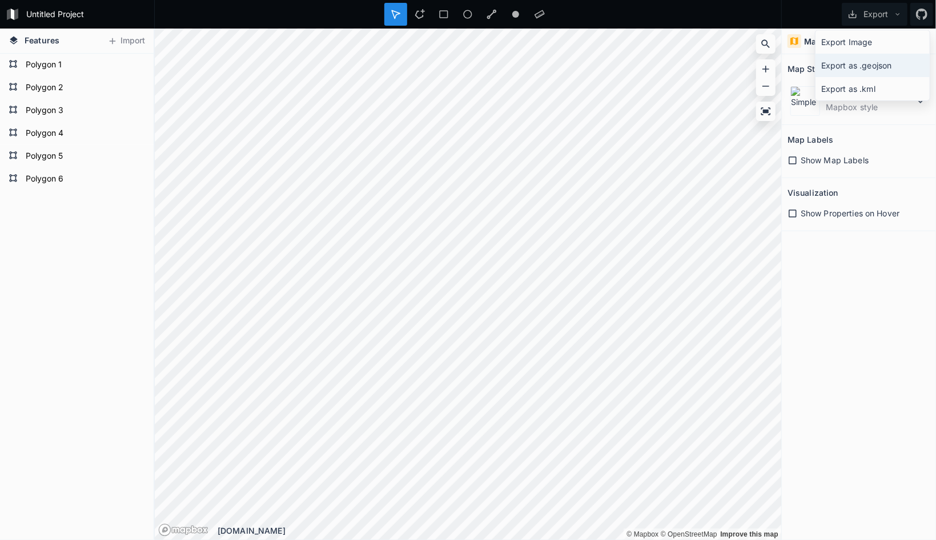
click at [885, 77] on div "Export as .geojson" at bounding box center [872, 88] width 114 height 23
